Goal: Task Accomplishment & Management: Manage account settings

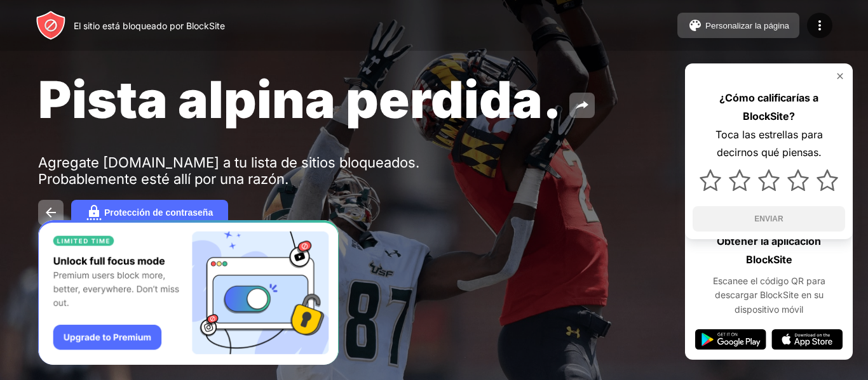
click at [742, 28] on font "Personalizar la página" at bounding box center [747, 26] width 84 height 10
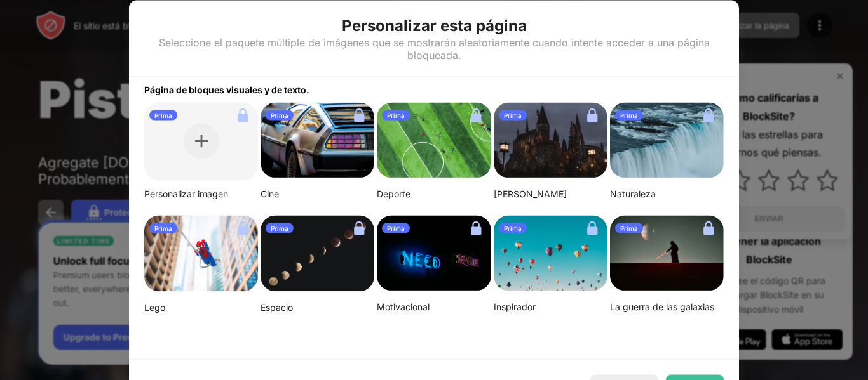
click at [783, 18] on div at bounding box center [434, 190] width 868 height 380
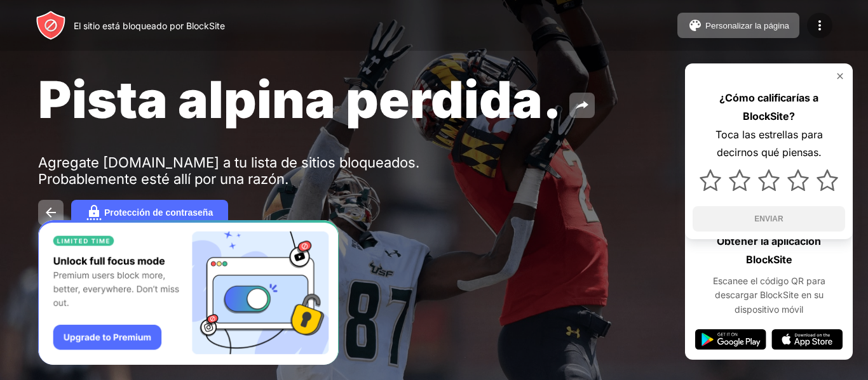
click at [826, 21] on img at bounding box center [819, 25] width 15 height 15
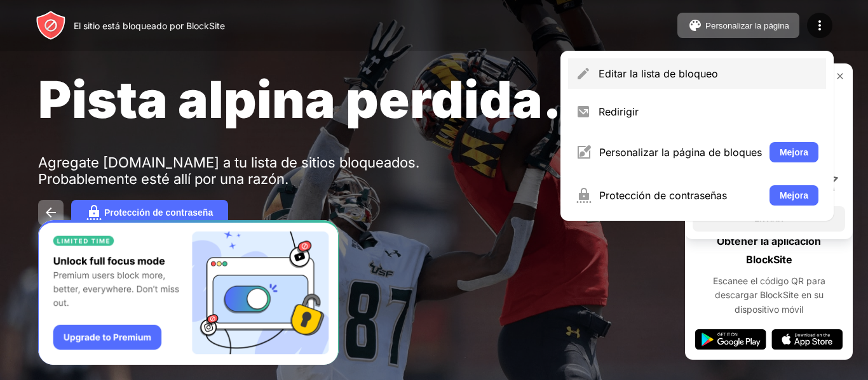
click at [677, 72] on font "Editar la lista de bloqueo" at bounding box center [657, 73] width 119 height 13
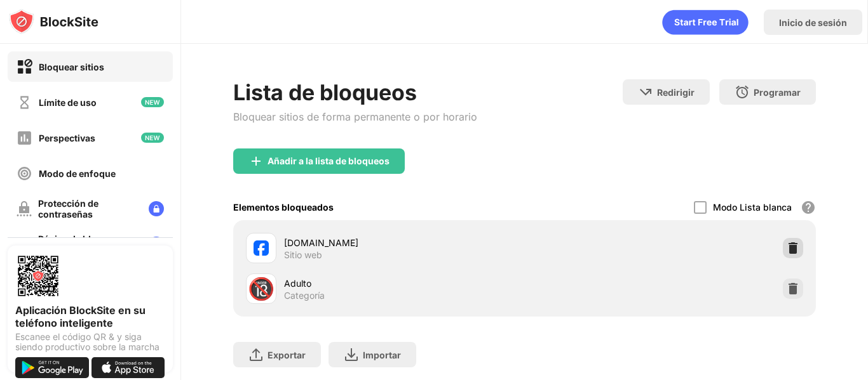
click at [786, 253] on img at bounding box center [792, 248] width 13 height 13
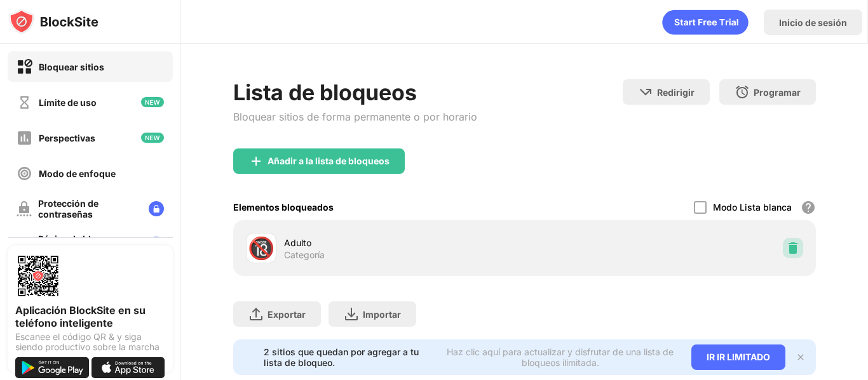
click at [786, 253] on img at bounding box center [792, 248] width 13 height 13
